Goal: Task Accomplishment & Management: Complete application form

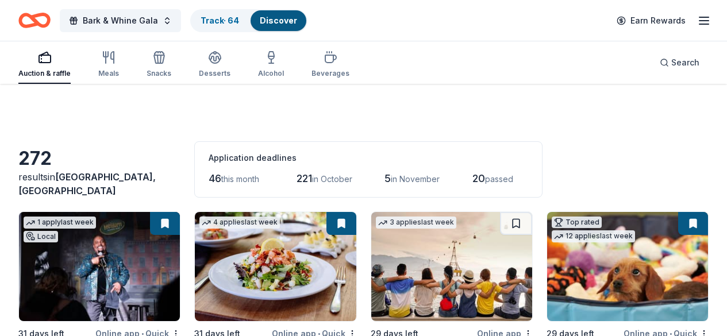
scroll to position [11927, 0]
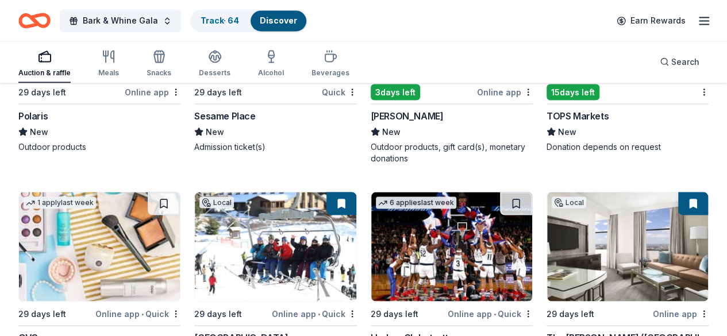
click at [51, 18] on icon "Home" at bounding box center [34, 20] width 32 height 27
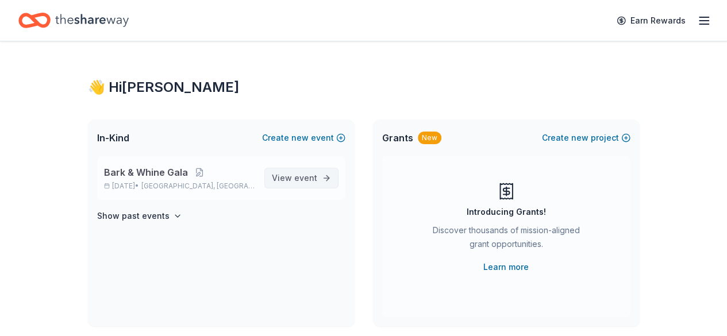
click at [295, 179] on span "event" at bounding box center [305, 178] width 23 height 10
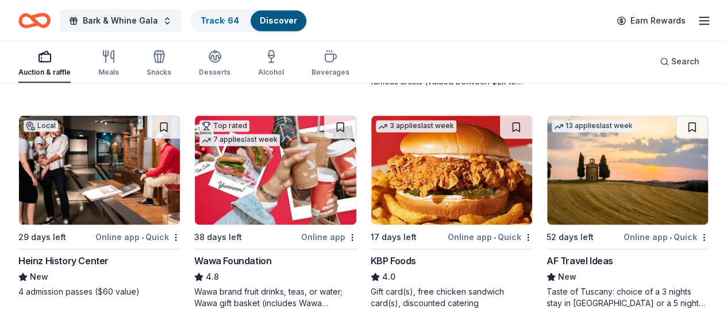
scroll to position [762, 0]
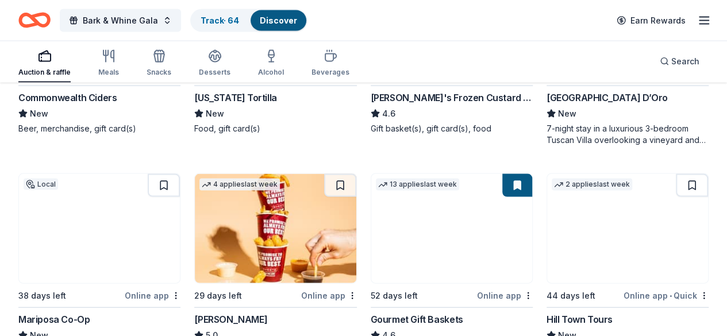
scroll to position [1146, 0]
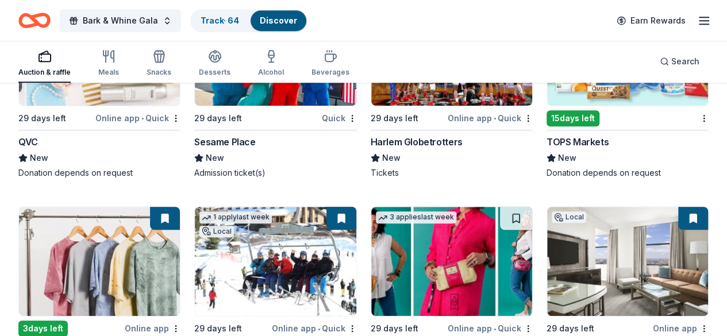
scroll to position [11239, 0]
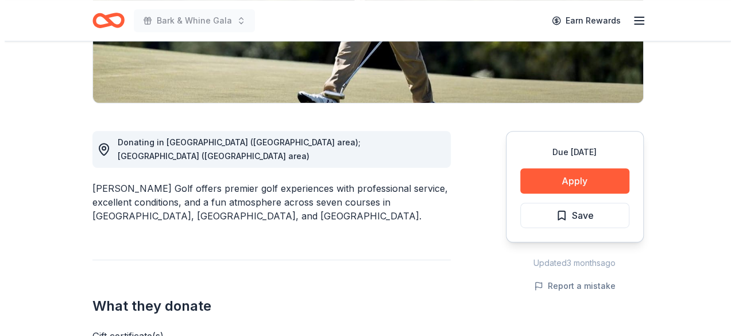
scroll to position [204, 0]
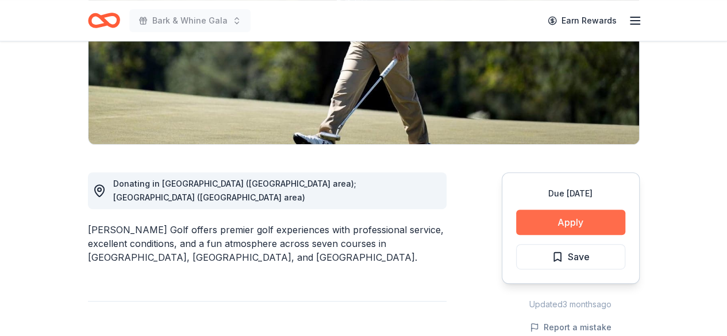
click at [556, 218] on button "Apply" at bounding box center [570, 222] width 109 height 25
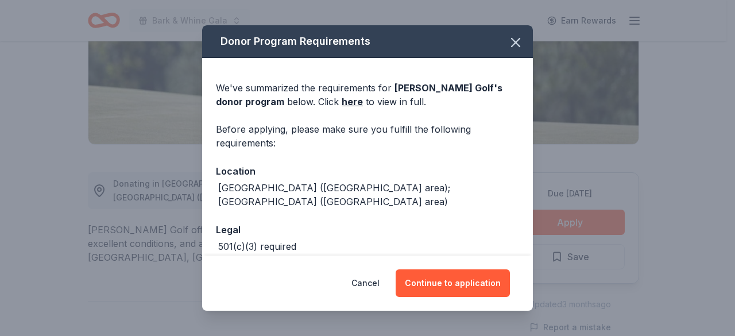
scroll to position [44, 0]
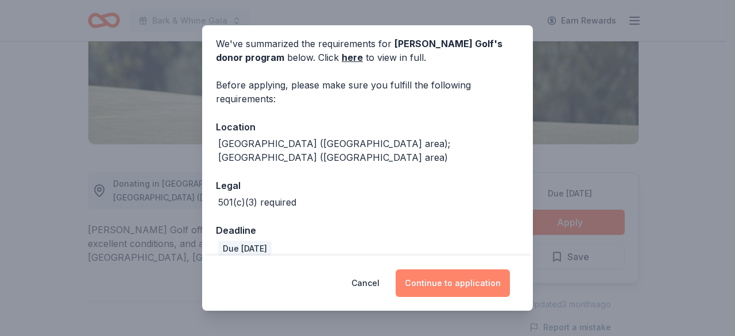
click at [470, 287] on button "Continue to application" at bounding box center [453, 283] width 114 height 28
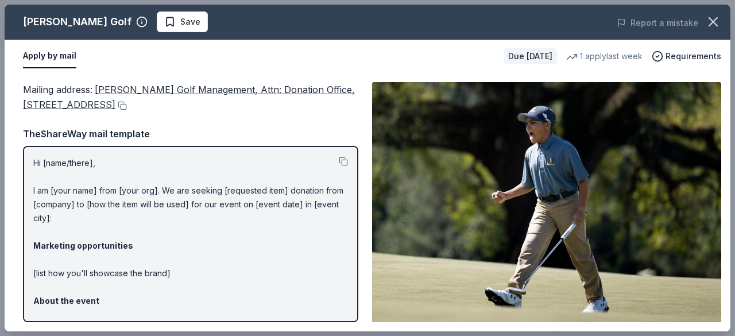
click at [271, 249] on p "Hi [name/there], I am [your name] from [your org]. We are seeking [requested it…" at bounding box center [190, 307] width 315 height 303
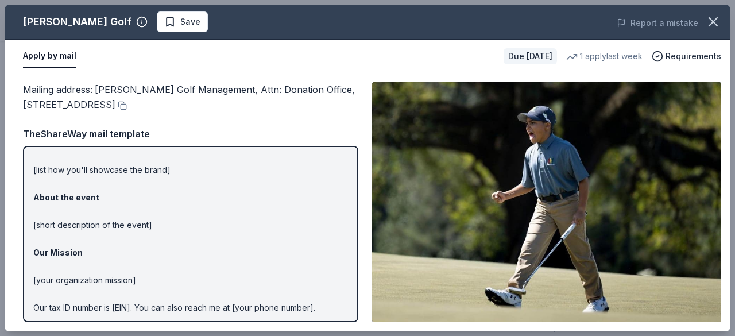
scroll to position [147, 0]
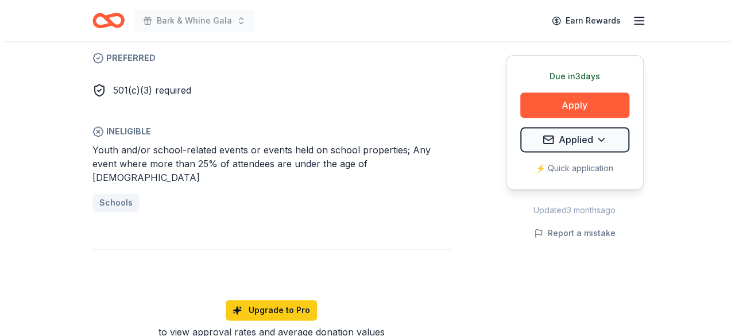
scroll to position [702, 0]
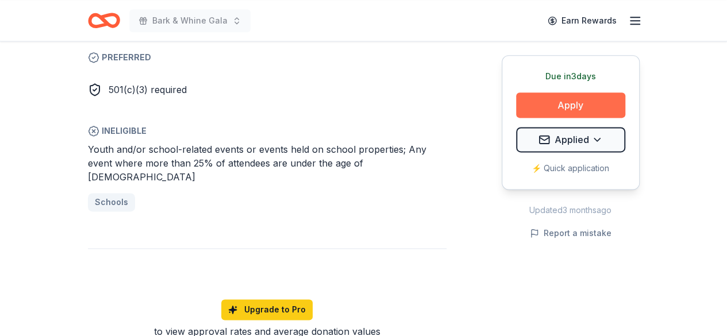
click at [588, 105] on button "Apply" at bounding box center [570, 104] width 109 height 25
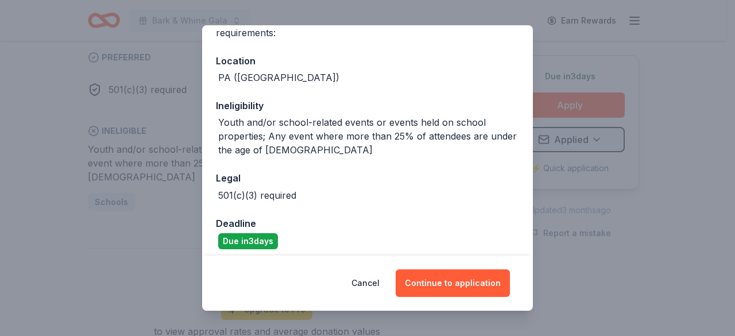
scroll to position [117, 0]
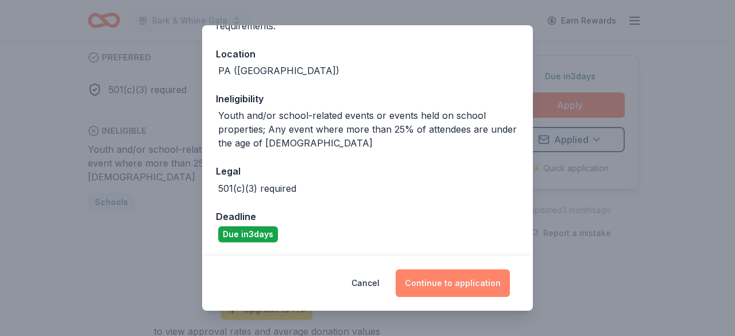
click at [450, 287] on button "Continue to application" at bounding box center [453, 283] width 114 height 28
